Goal: Task Accomplishment & Management: Use online tool/utility

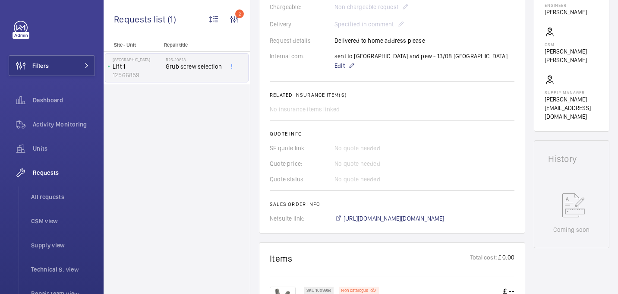
scroll to position [382, 0]
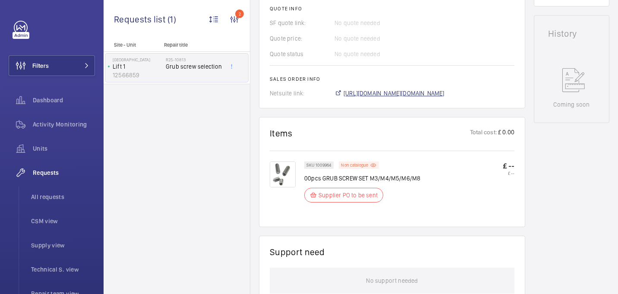
click at [377, 94] on span "https://6461500.app.netsuite.com/app/accounting/transactions/salesord.nl?id=290…" at bounding box center [394, 93] width 101 height 9
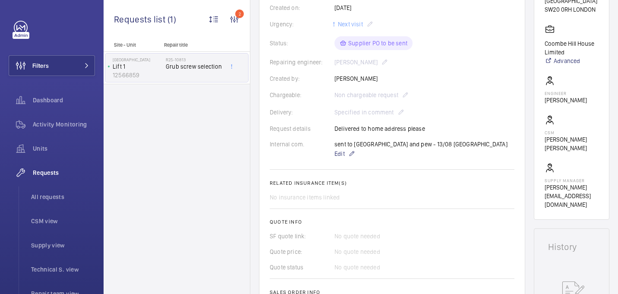
scroll to position [0, 0]
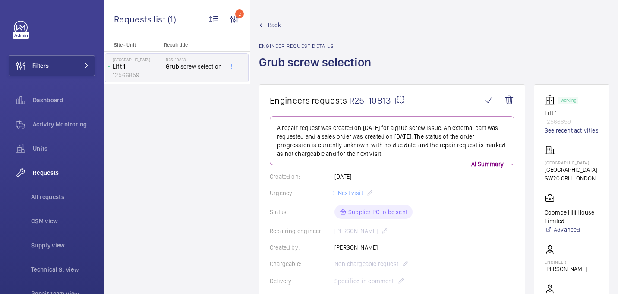
click at [393, 101] on span "R25-10813" at bounding box center [377, 100] width 56 height 11
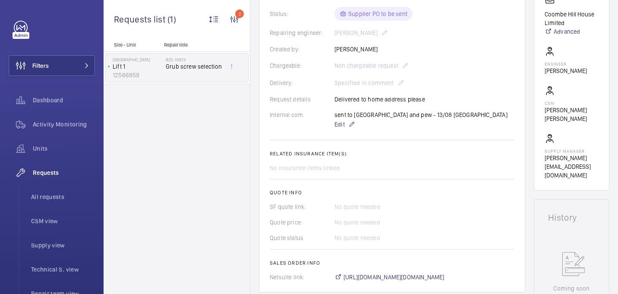
scroll to position [197, 0]
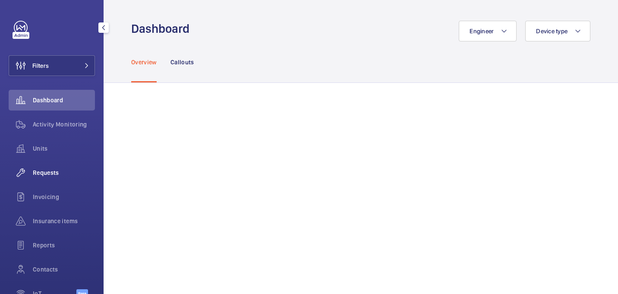
click at [51, 171] on span "Requests" at bounding box center [64, 172] width 62 height 9
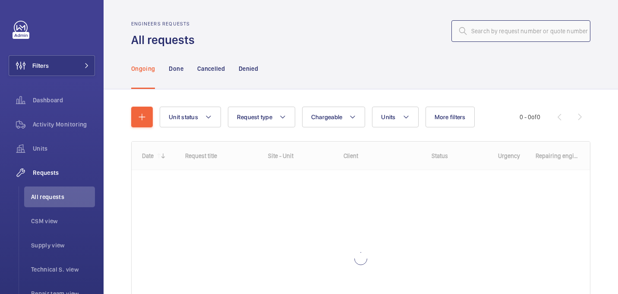
click at [489, 32] on input "text" at bounding box center [521, 31] width 139 height 22
paste input "R25-10766"
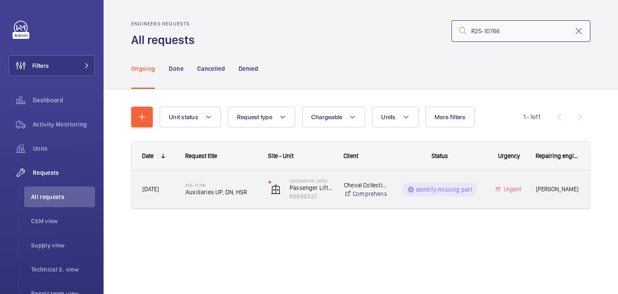
type input "R25-10766"
click at [200, 193] on span "Auxiliaries UP, DN, HSR" at bounding box center [222, 192] width 72 height 9
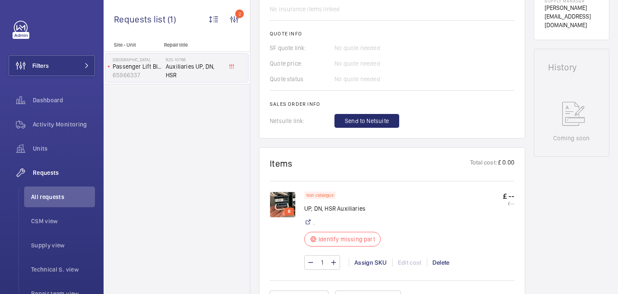
scroll to position [339, 0]
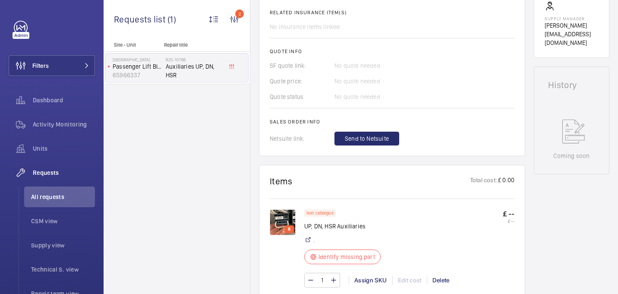
click at [285, 218] on img at bounding box center [283, 222] width 26 height 26
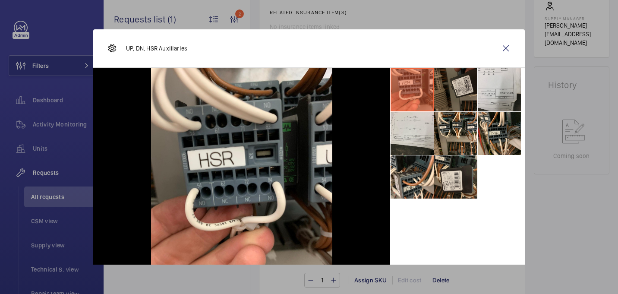
click at [466, 88] on li at bounding box center [455, 89] width 43 height 43
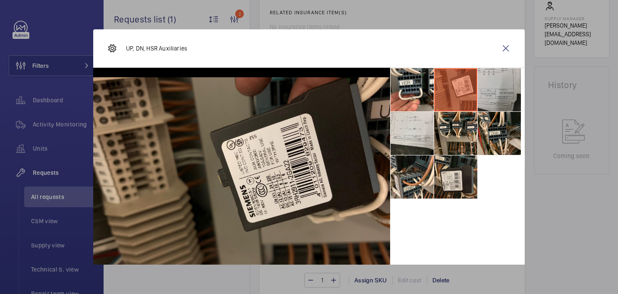
click at [487, 87] on li at bounding box center [499, 89] width 43 height 43
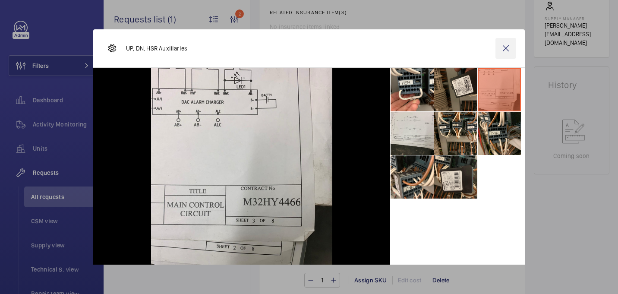
click at [504, 49] on wm-front-icon-button at bounding box center [506, 48] width 21 height 21
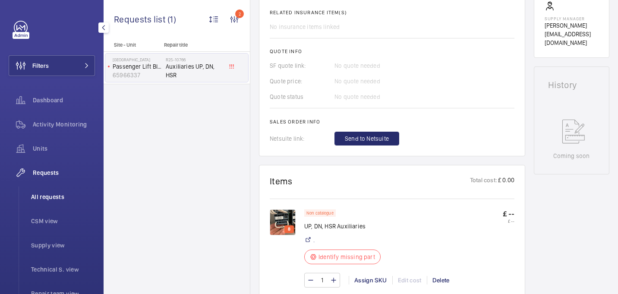
click at [44, 198] on span "All requests" at bounding box center [63, 197] width 64 height 9
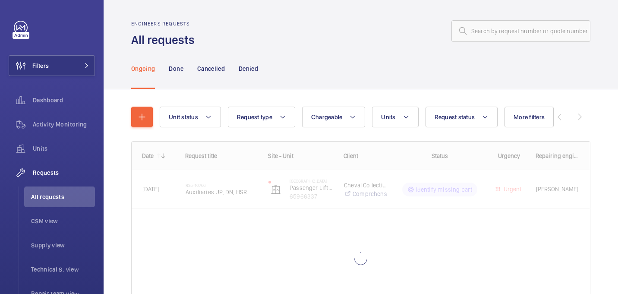
click at [487, 43] on div "Engineers requests All requests" at bounding box center [360, 34] width 459 height 27
click at [486, 34] on input "text" at bounding box center [521, 31] width 139 height 22
paste input "R25-10919"
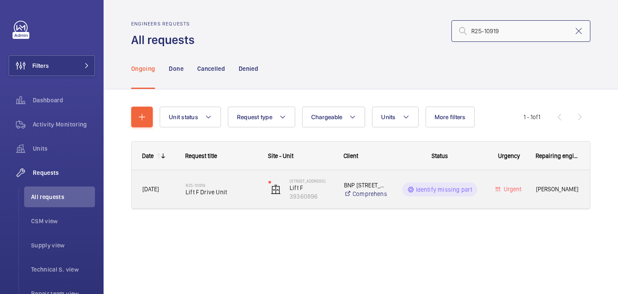
type input "R25-10919"
click at [186, 187] on h2 "R25-10919" at bounding box center [222, 185] width 72 height 5
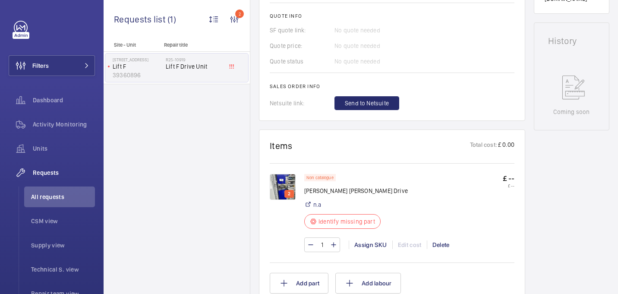
scroll to position [376, 0]
click at [281, 176] on img at bounding box center [283, 186] width 26 height 26
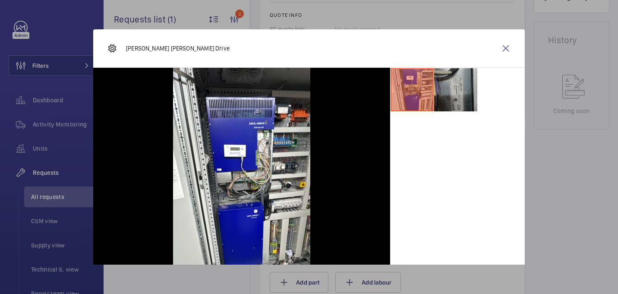
click at [452, 105] on li at bounding box center [455, 89] width 43 height 43
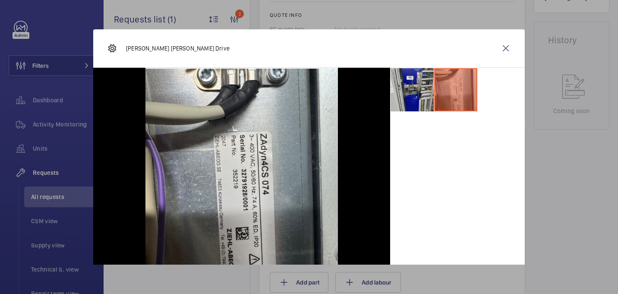
click at [425, 97] on li at bounding box center [412, 89] width 43 height 43
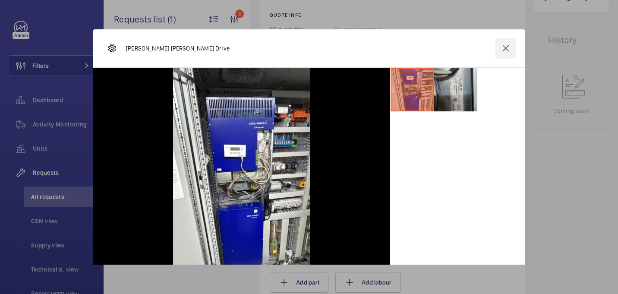
click at [503, 50] on wm-front-icon-button at bounding box center [506, 48] width 21 height 21
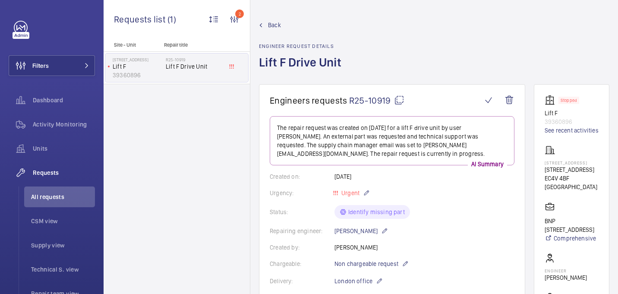
scroll to position [499, 0]
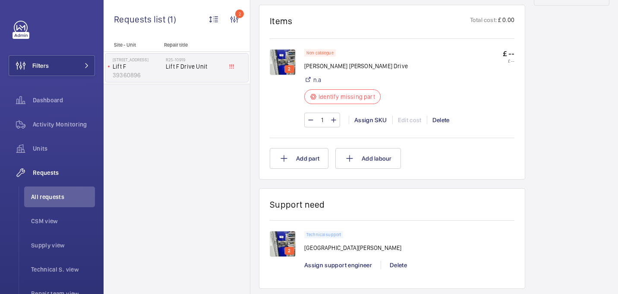
click at [289, 50] on img at bounding box center [283, 62] width 26 height 26
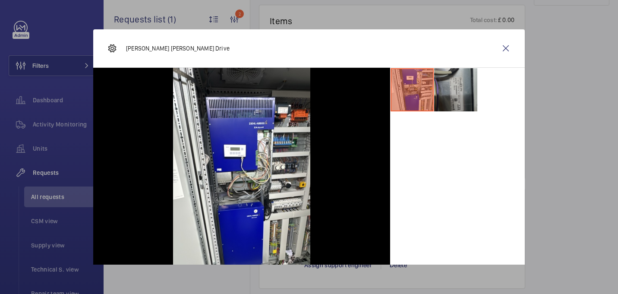
click at [458, 98] on li at bounding box center [455, 89] width 43 height 43
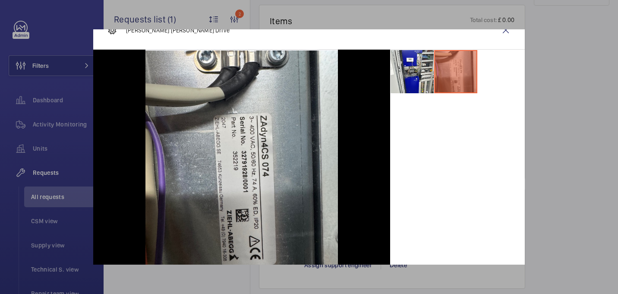
scroll to position [0, 0]
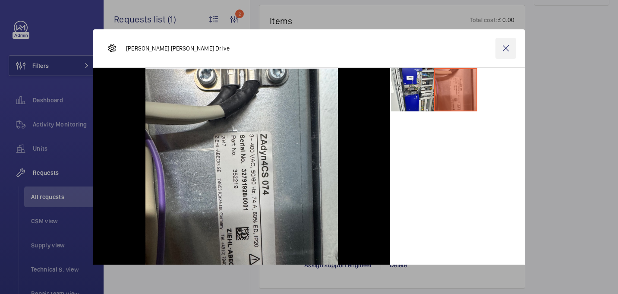
click at [505, 48] on wm-front-icon-button at bounding box center [506, 48] width 21 height 21
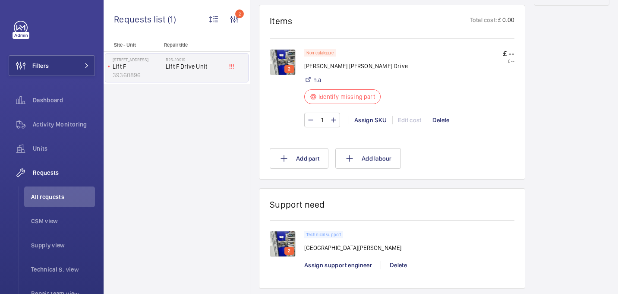
click at [283, 50] on img at bounding box center [283, 62] width 26 height 26
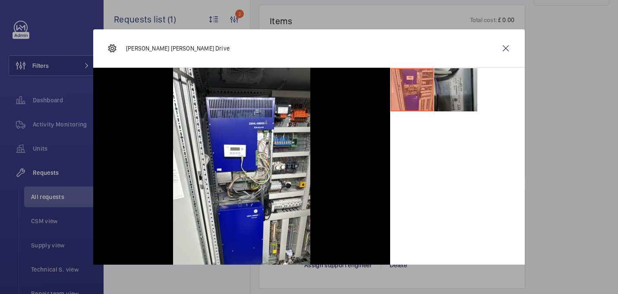
click at [455, 85] on li at bounding box center [455, 89] width 43 height 43
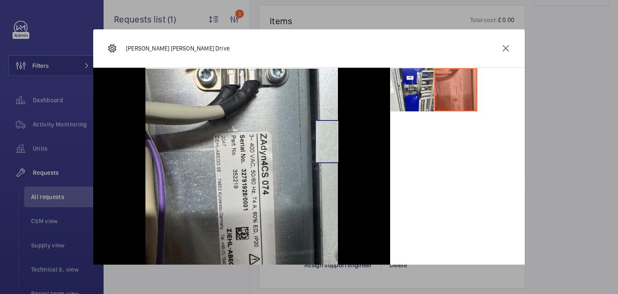
scroll to position [45, 0]
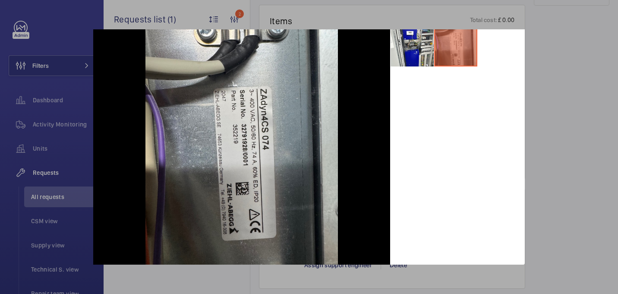
drag, startPoint x: 614, startPoint y: 98, endPoint x: 601, endPoint y: 98, distance: 13.0
click at [614, 98] on div at bounding box center [309, 147] width 618 height 294
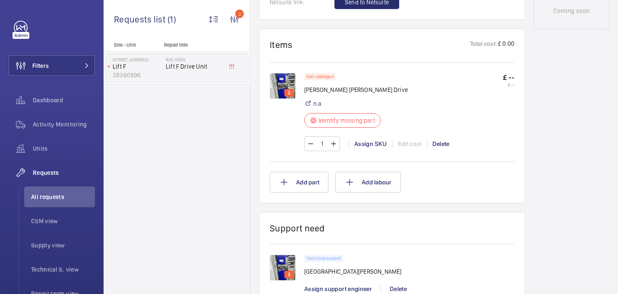
scroll to position [476, 0]
click at [366, 136] on div "1 Assign SKU Edit cost Delete" at bounding box center [409, 143] width 210 height 15
click at [366, 139] on div "Assign SKU" at bounding box center [371, 143] width 44 height 9
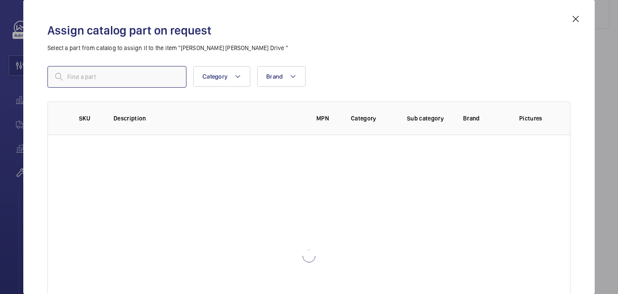
click at [120, 73] on input "text" at bounding box center [116, 77] width 139 height 22
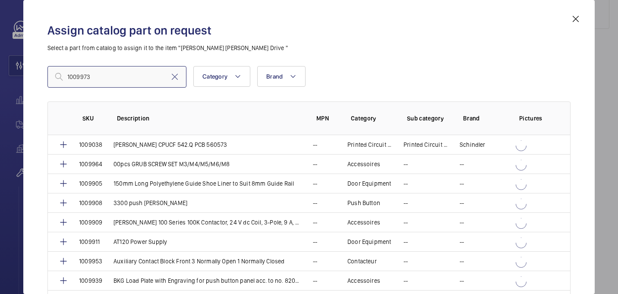
click at [70, 76] on input "1009973" at bounding box center [116, 77] width 139 height 22
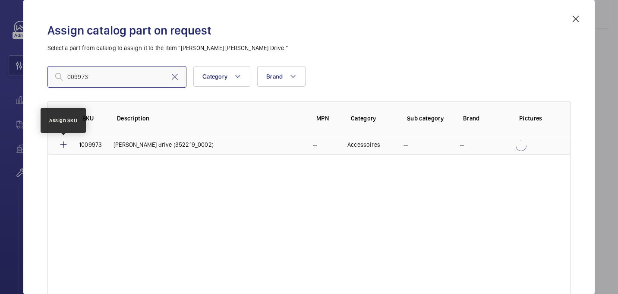
type input "009973"
click at [61, 145] on mat-icon at bounding box center [63, 144] width 10 height 10
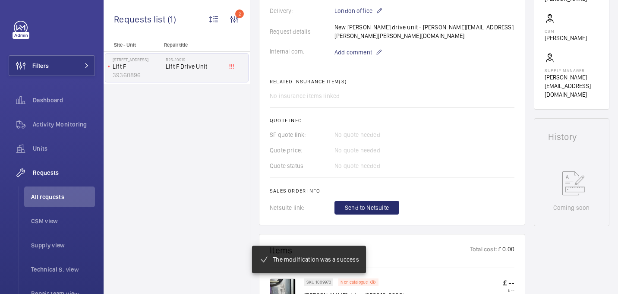
scroll to position [269, 0]
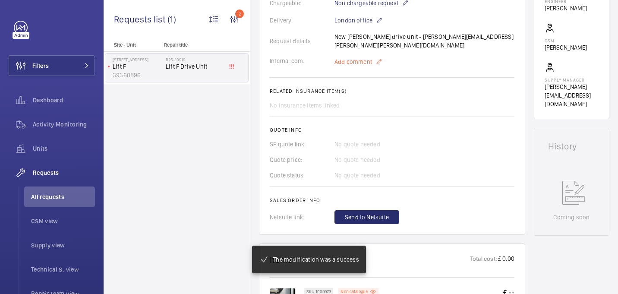
click at [357, 57] on span "Add comment" at bounding box center [354, 61] width 38 height 9
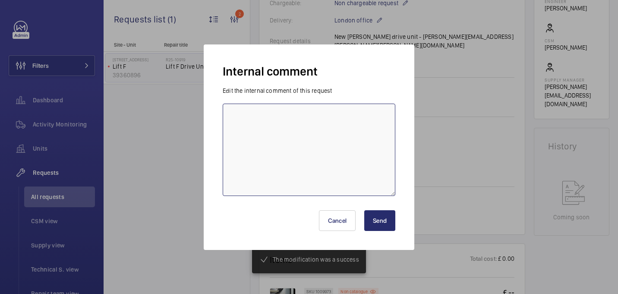
click at [305, 136] on textarea at bounding box center [309, 150] width 173 height 92
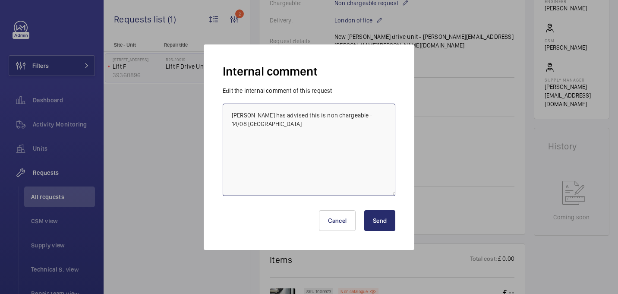
type textarea "Alex has advised this is non chargeable - 14/08 india"
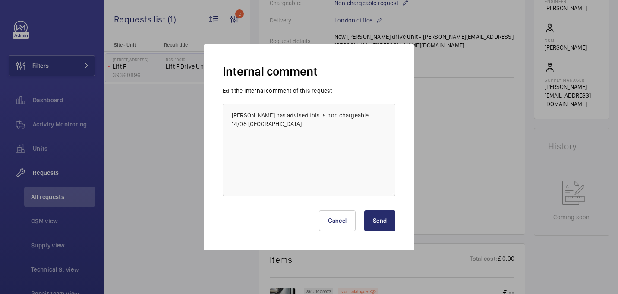
click at [387, 213] on button "Send" at bounding box center [379, 220] width 31 height 21
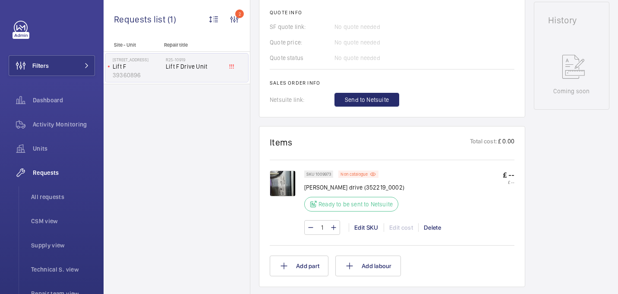
scroll to position [389, 0]
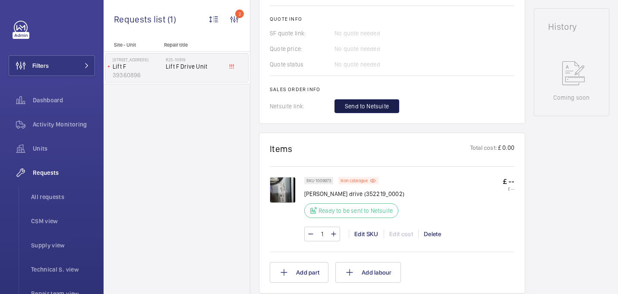
click at [364, 102] on span "Send to Netsuite" at bounding box center [367, 106] width 44 height 9
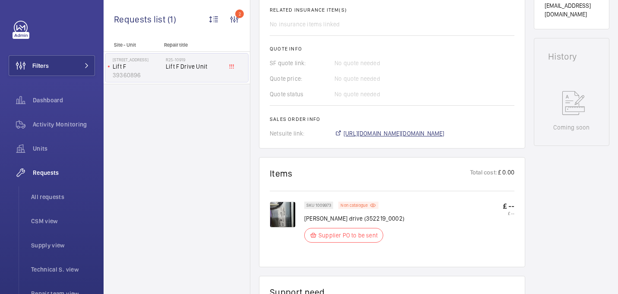
scroll to position [368, 0]
click at [372, 129] on span "https://6461500.app.netsuite.com/app/accounting/transactions/salesord.nl?id=290…" at bounding box center [394, 133] width 101 height 9
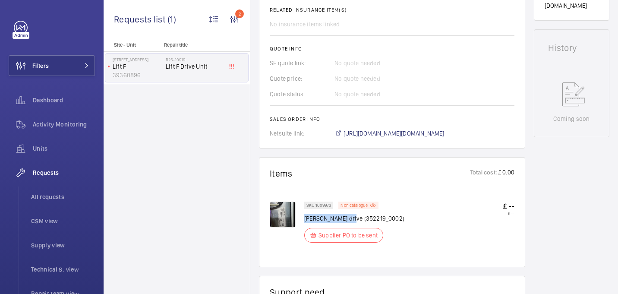
drag, startPoint x: 350, startPoint y: 194, endPoint x: 304, endPoint y: 195, distance: 45.3
click at [304, 214] on p "ziehl-abegg drive (352219_0002)" at bounding box center [354, 218] width 100 height 9
copy p "ziehl-abegg drive"
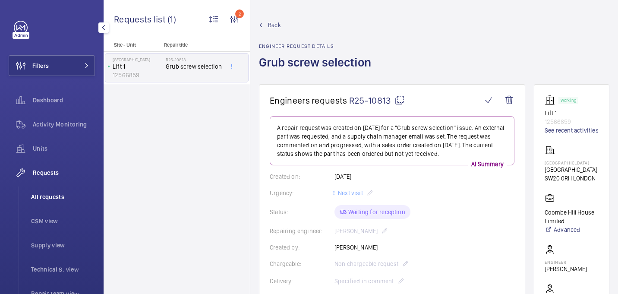
click at [55, 196] on span "All requests" at bounding box center [63, 197] width 64 height 9
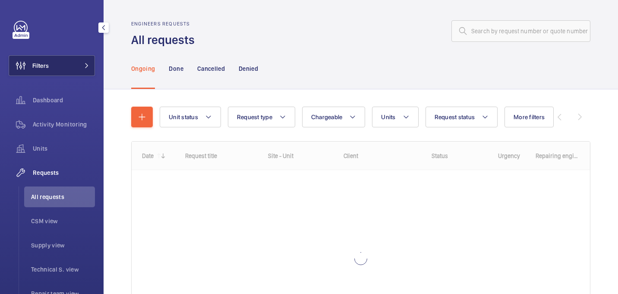
click at [62, 58] on button "Filters" at bounding box center [52, 65] width 86 height 21
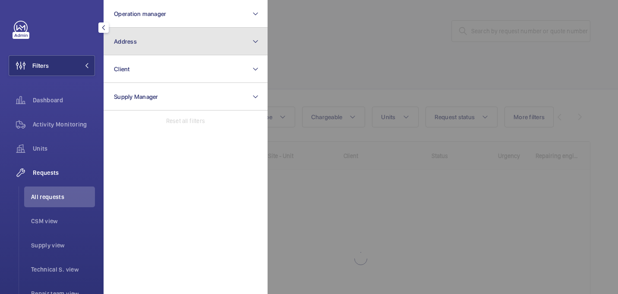
click at [179, 45] on button "Address" at bounding box center [186, 42] width 164 height 28
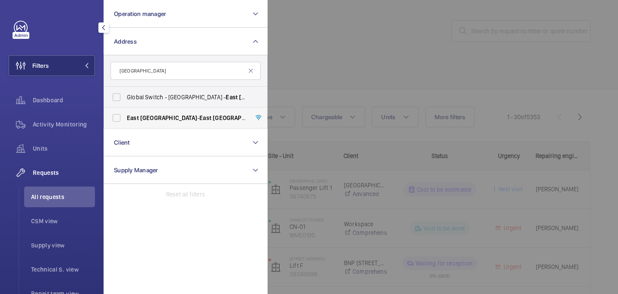
type input "east india"
click at [188, 123] on label "East India - East India , Poplar, LONDON E14 2EB" at bounding box center [179, 117] width 150 height 21
click at [125, 123] on input "East India - East India , Poplar, LONDON E14 2EB" at bounding box center [116, 117] width 17 height 17
checkbox input "true"
click at [188, 106] on label "Global Switch - London North - East India Dock House, LONDON E14 2AX" at bounding box center [179, 97] width 150 height 21
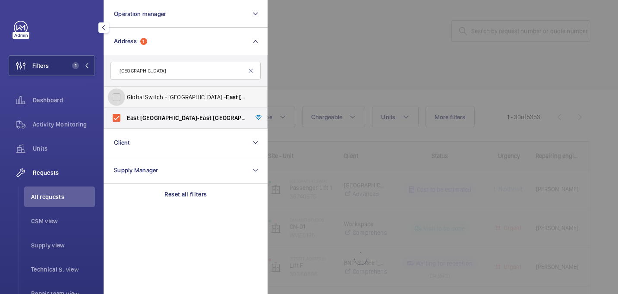
click at [125, 106] on input "Global Switch - London North - East India Dock House, LONDON E14 2AX" at bounding box center [116, 96] width 17 height 17
checkbox input "true"
click at [315, 57] on div at bounding box center [577, 147] width 618 height 294
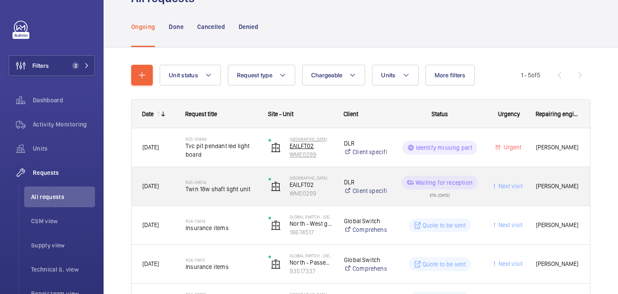
scroll to position [81, 0]
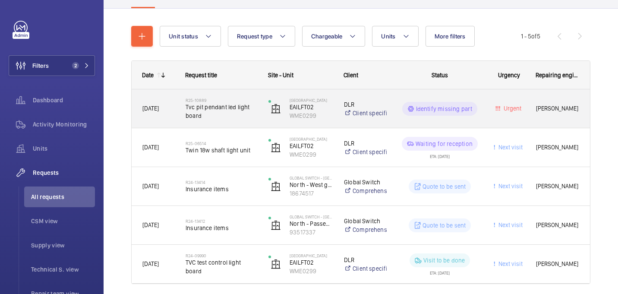
click at [234, 128] on div "R25-10889 Tvc pit pendant led light board" at bounding box center [216, 108] width 82 height 39
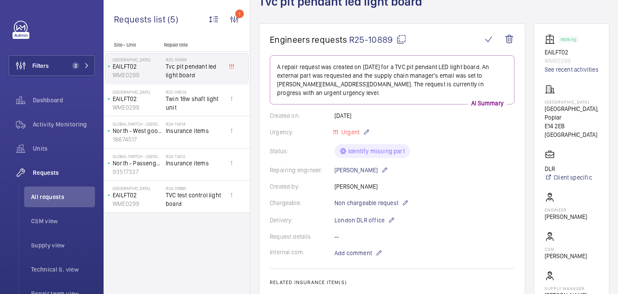
scroll to position [446, 0]
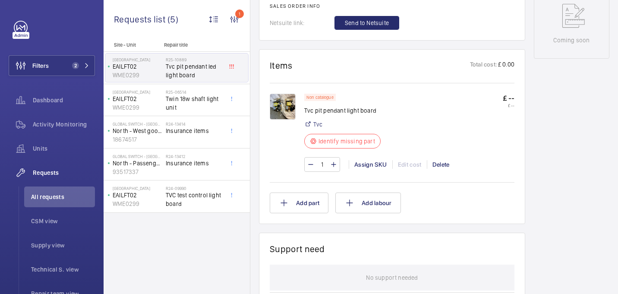
click at [290, 102] on img at bounding box center [283, 107] width 26 height 26
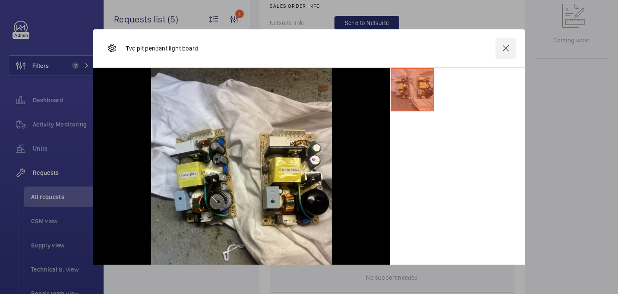
click at [504, 44] on wm-front-icon-button at bounding box center [506, 48] width 21 height 21
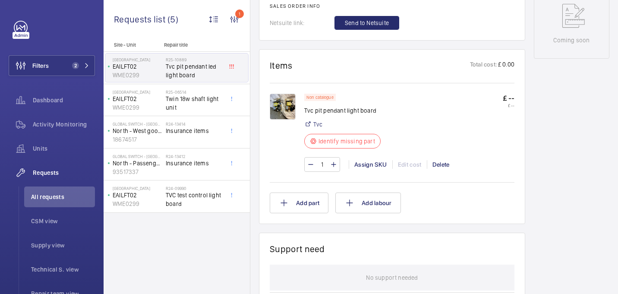
click at [280, 104] on img at bounding box center [283, 107] width 26 height 26
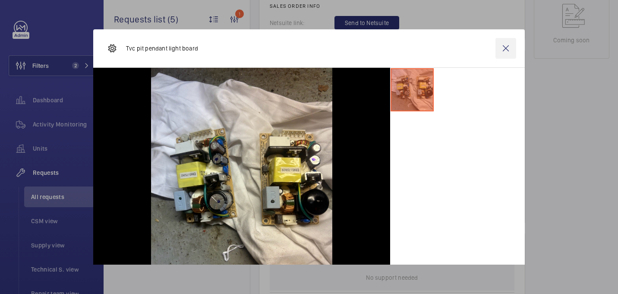
click at [502, 53] on wm-front-icon-button at bounding box center [506, 48] width 21 height 21
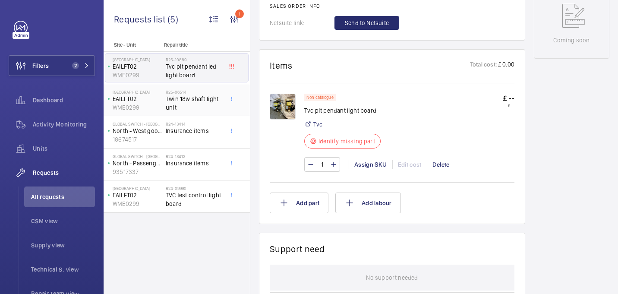
click at [196, 110] on span "Twin 18w shaft light unit" at bounding box center [194, 103] width 57 height 17
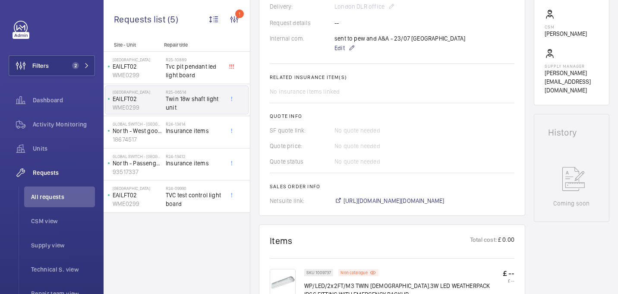
scroll to position [349, 0]
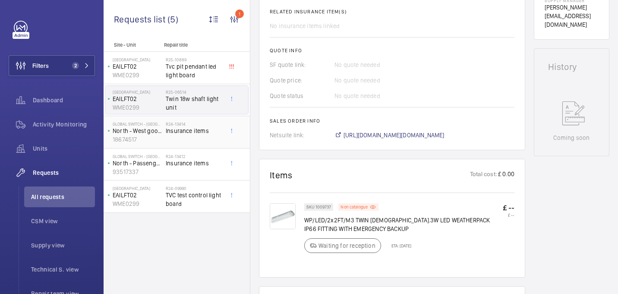
click at [194, 141] on div "R24-13414 Insurance items" at bounding box center [194, 133] width 57 height 25
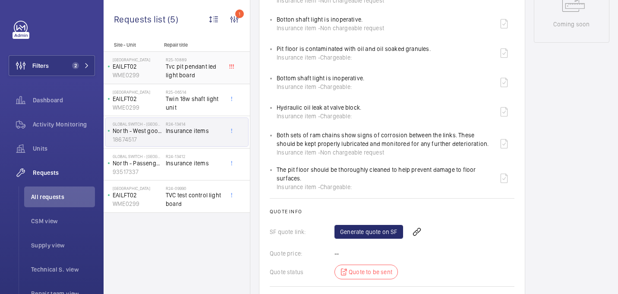
scroll to position [467, 0]
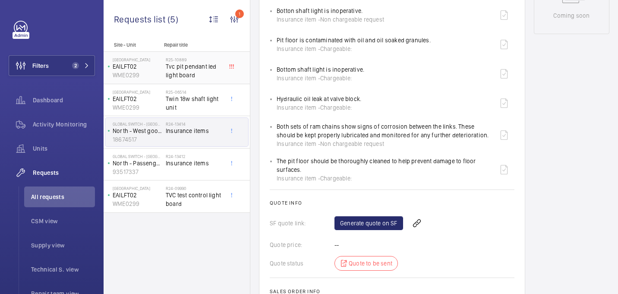
click at [179, 64] on span "Tvc pit pendant led light board" at bounding box center [194, 70] width 57 height 17
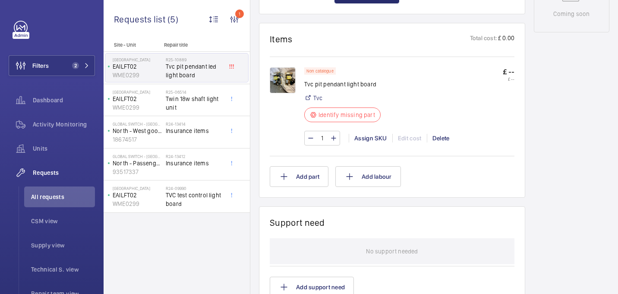
scroll to position [461, 0]
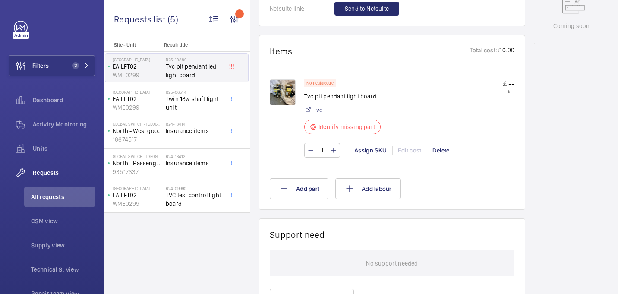
click at [317, 113] on link "Tvc" at bounding box center [317, 110] width 9 height 9
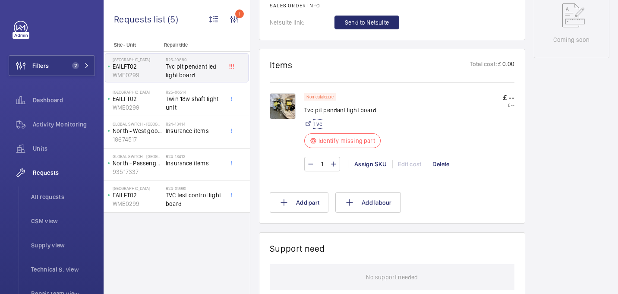
scroll to position [445, 0]
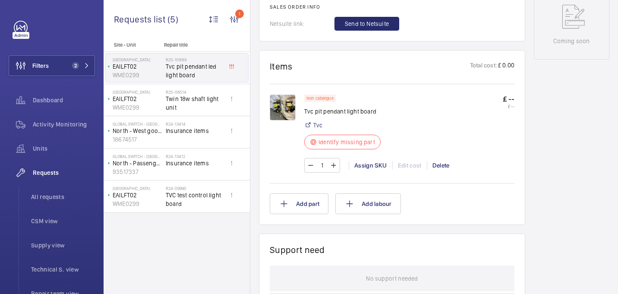
click at [287, 107] on img at bounding box center [283, 108] width 26 height 26
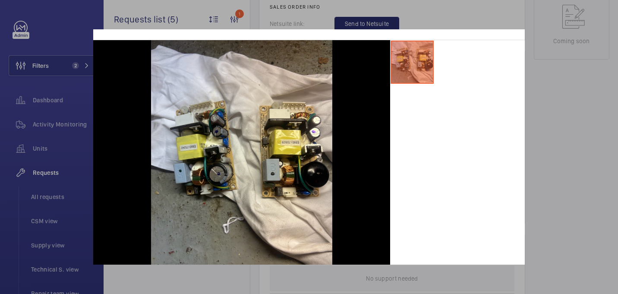
scroll to position [28, 0]
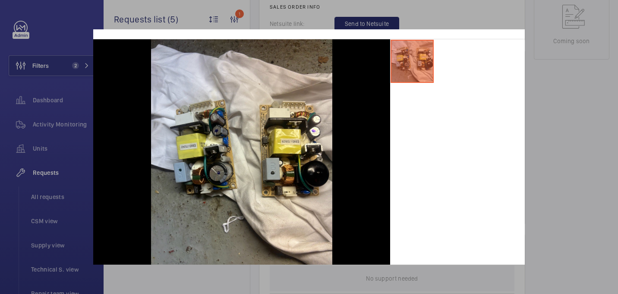
click at [568, 107] on div at bounding box center [309, 147] width 618 height 294
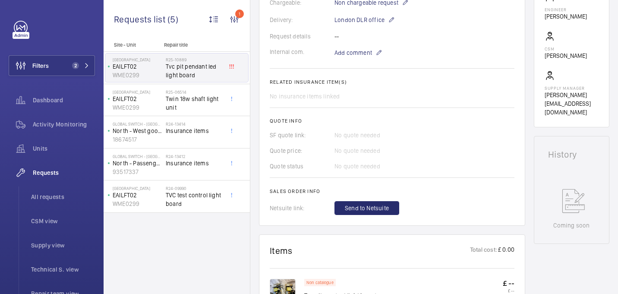
scroll to position [0, 0]
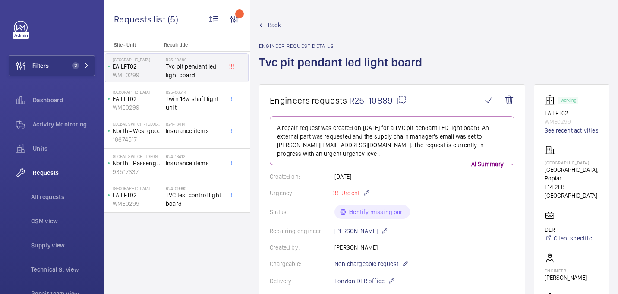
click at [400, 104] on mat-icon at bounding box center [401, 100] width 10 height 10
click at [559, 162] on p "East India" at bounding box center [572, 162] width 54 height 5
copy p "East India"
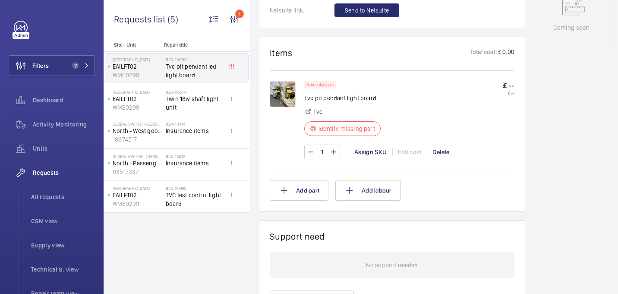
scroll to position [447, 0]
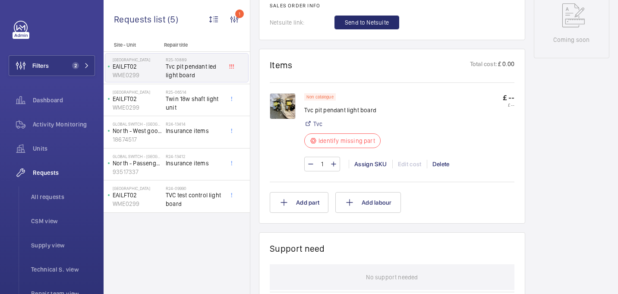
click at [338, 111] on p "Tvc pit pendant light board" at bounding box center [345, 110] width 82 height 9
copy div "Tvc pit pendant light board"
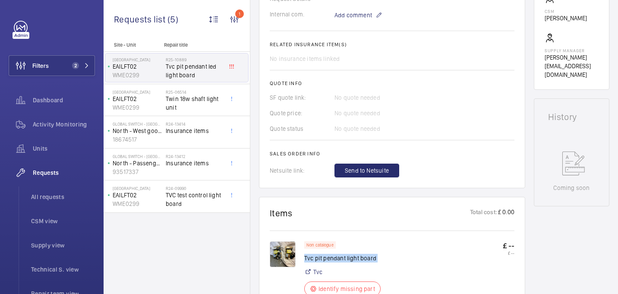
scroll to position [286, 0]
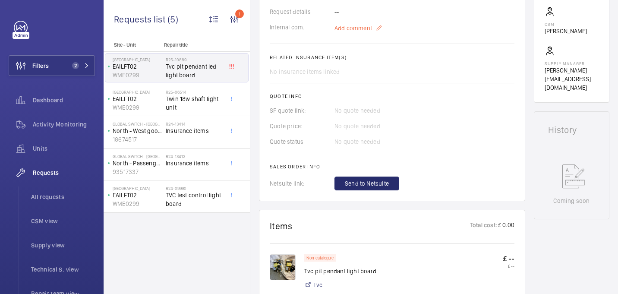
click at [344, 28] on span "Add comment" at bounding box center [354, 28] width 38 height 9
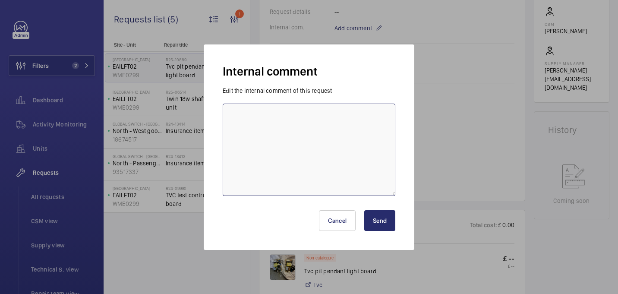
click at [298, 132] on textarea at bounding box center [309, 150] width 173 height 92
type textarea "sent to supplier - 14/08 india"
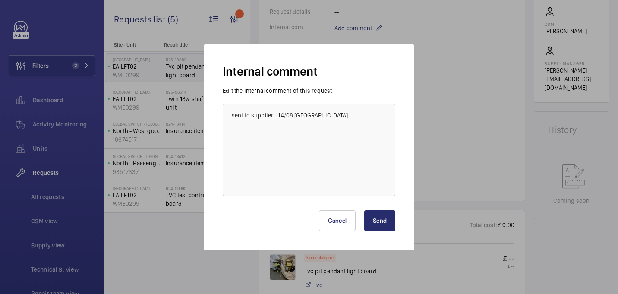
click at [374, 229] on button "Send" at bounding box center [379, 220] width 31 height 21
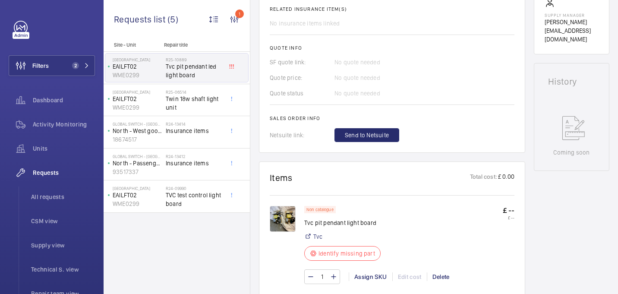
scroll to position [391, 0]
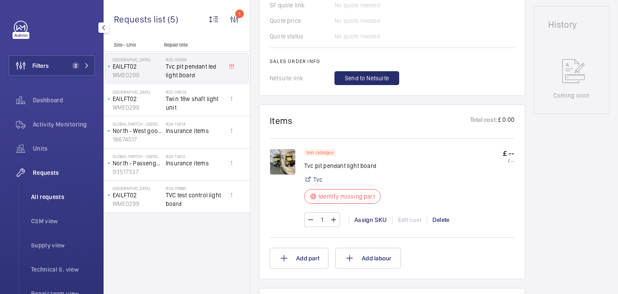
click at [61, 189] on li "All requests" at bounding box center [59, 196] width 71 height 21
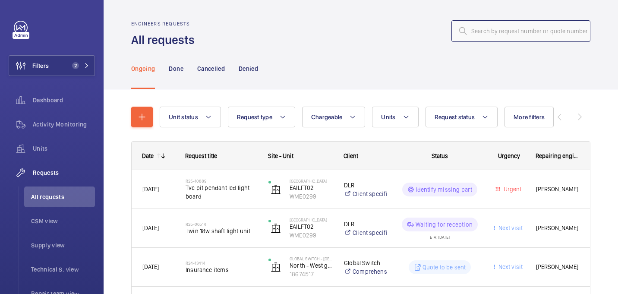
click at [480, 28] on input "text" at bounding box center [521, 31] width 139 height 22
paste input "R25-10833"
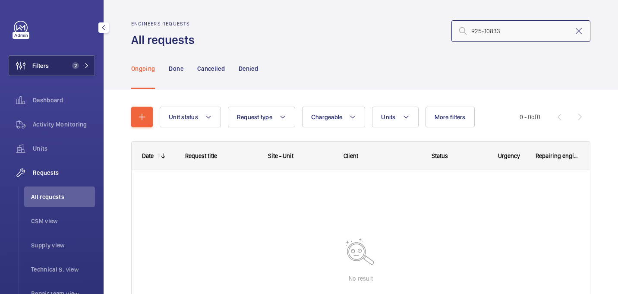
type input "R25-10833"
click at [73, 63] on span "2" at bounding box center [75, 65] width 7 height 7
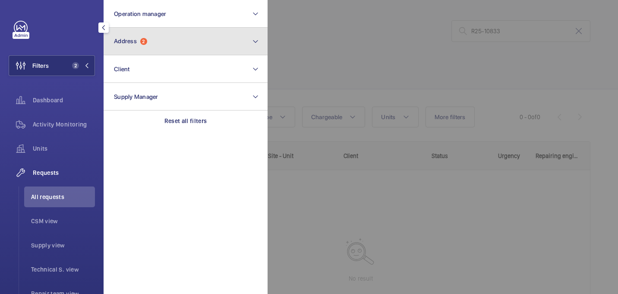
click at [228, 42] on button "Address 2" at bounding box center [186, 42] width 164 height 28
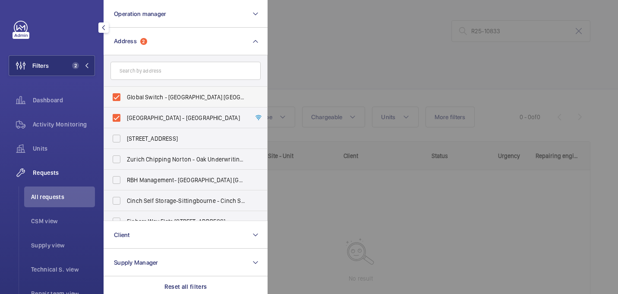
click at [190, 99] on span "Global Switch - London North - East India Dock House, LONDON E14 2AX" at bounding box center [186, 97] width 119 height 9
click at [125, 99] on input "Global Switch - London North - East India Dock House, LONDON E14 2AX" at bounding box center [116, 96] width 17 height 17
checkbox input "false"
click at [190, 113] on label "East India - East India, Poplar, LONDON E14 2EB" at bounding box center [179, 117] width 150 height 21
click at [125, 113] on input "East India - East India, Poplar, LONDON E14 2EB" at bounding box center [116, 117] width 17 height 17
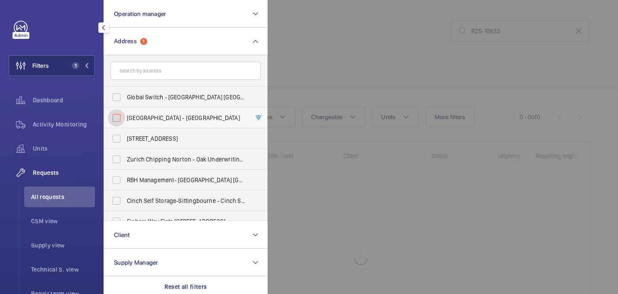
checkbox input "false"
click at [336, 70] on div at bounding box center [577, 147] width 618 height 294
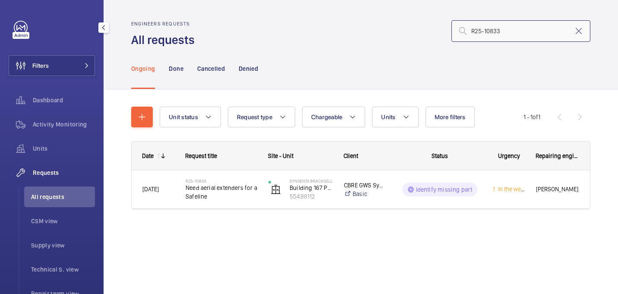
click at [473, 30] on input "R25-10833" at bounding box center [521, 31] width 139 height 22
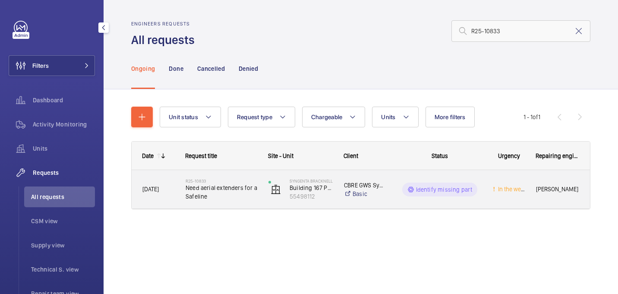
click at [232, 201] on div "R25-10833 Need aerial extenders for a Safeline" at bounding box center [222, 189] width 72 height 25
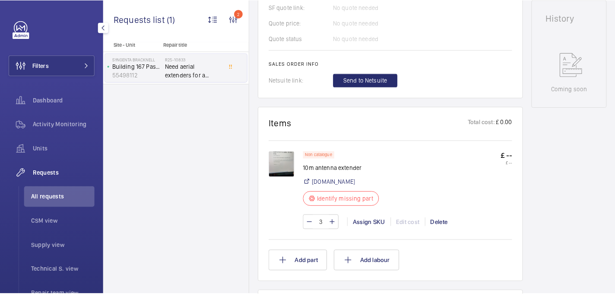
scroll to position [438, 0]
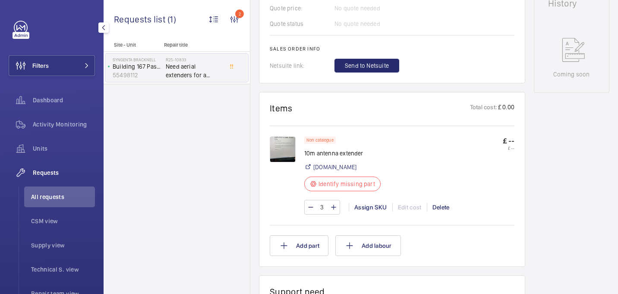
click at [343, 154] on p "10m antenna extender" at bounding box center [345, 153] width 82 height 9
copy div "10m antenna extender"
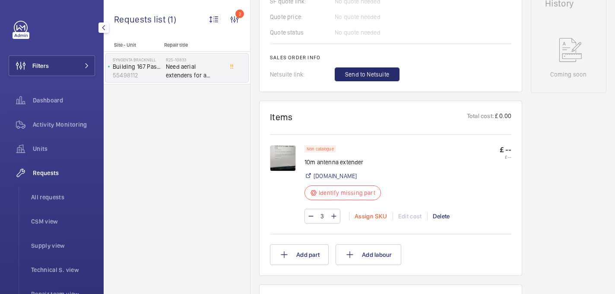
click at [362, 212] on div "Assign SKU" at bounding box center [371, 216] width 44 height 9
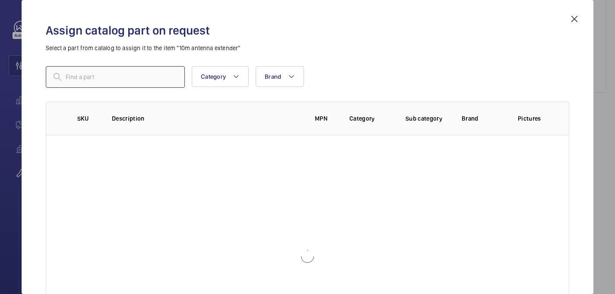
click at [166, 73] on input "text" at bounding box center [115, 77] width 139 height 22
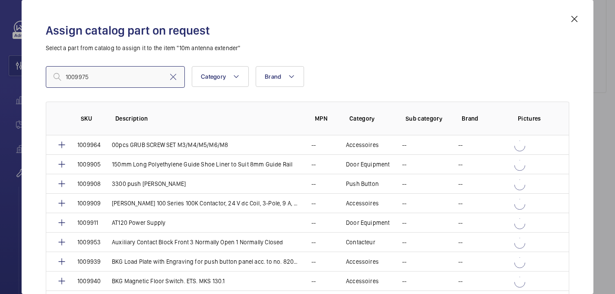
click at [69, 77] on input "1009975" at bounding box center [115, 77] width 139 height 22
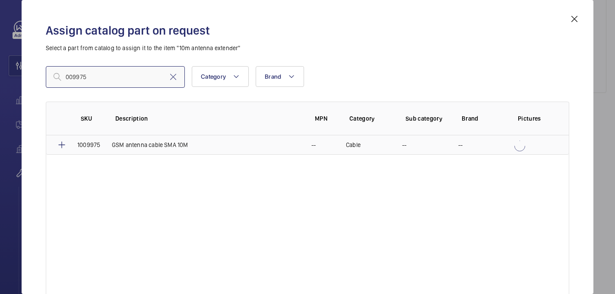
type input "009975"
click at [55, 141] on td at bounding box center [56, 144] width 21 height 19
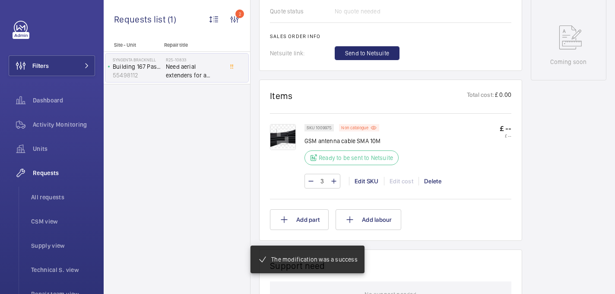
scroll to position [453, 0]
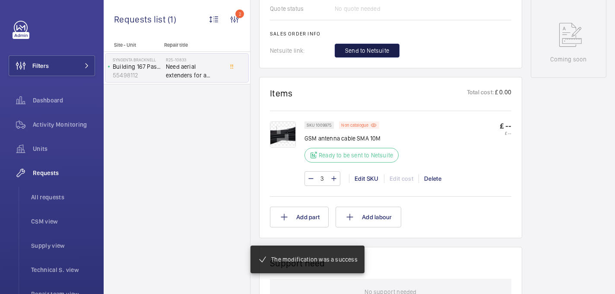
click at [362, 46] on span "Send to Netsuite" at bounding box center [367, 50] width 44 height 9
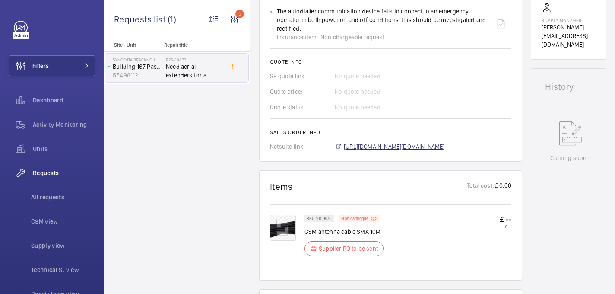
scroll to position [363, 0]
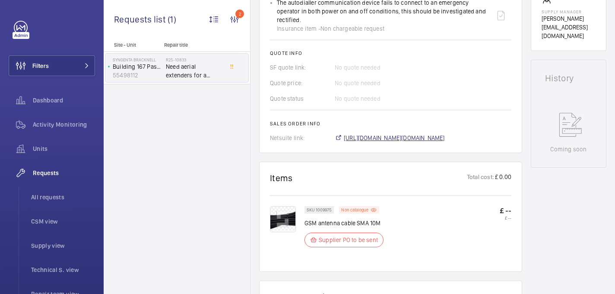
click at [385, 139] on span "[URL][DOMAIN_NAME][DOMAIN_NAME]" at bounding box center [394, 137] width 101 height 9
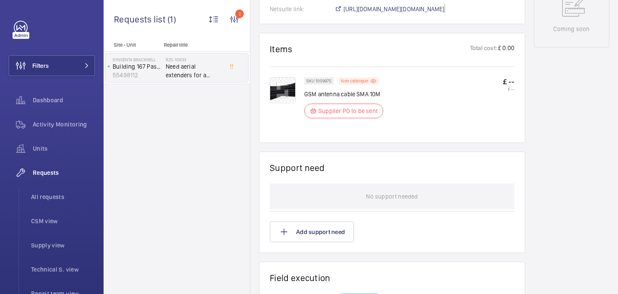
scroll to position [486, 0]
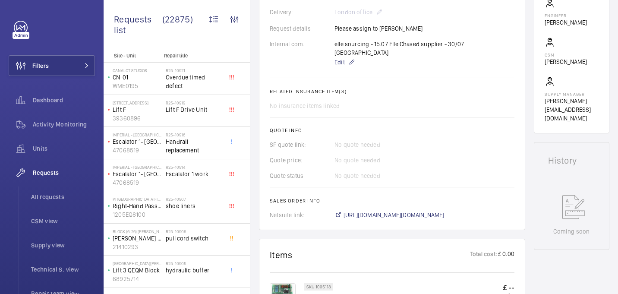
scroll to position [189, 0]
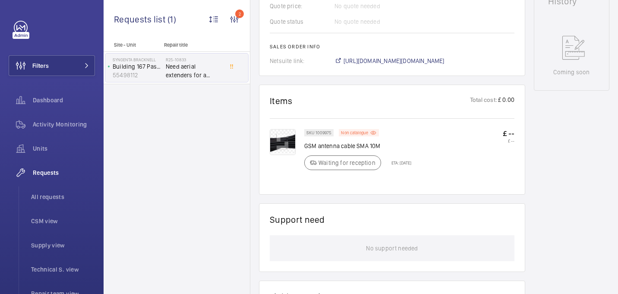
scroll to position [449, 0]
